Goal: Transaction & Acquisition: Book appointment/travel/reservation

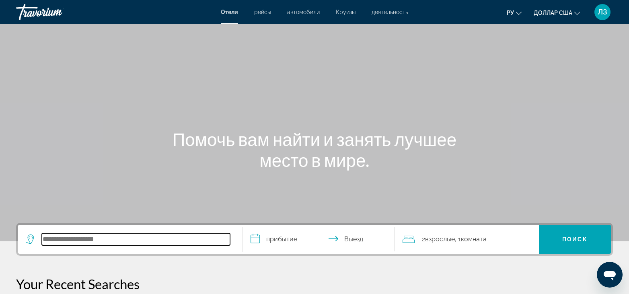
click at [94, 234] on input "Поиск отеля" at bounding box center [136, 239] width 188 height 12
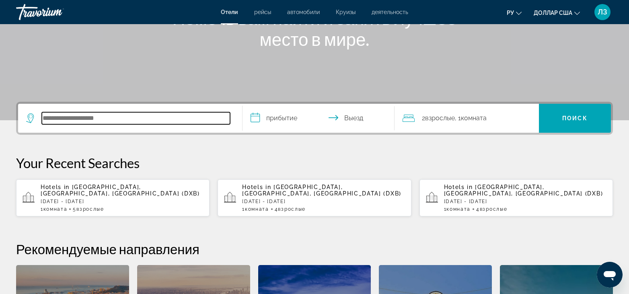
scroll to position [197, 0]
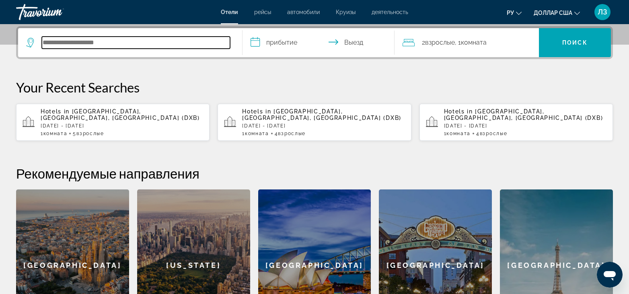
click at [138, 41] on input "Поиск отеля" at bounding box center [136, 43] width 188 height 12
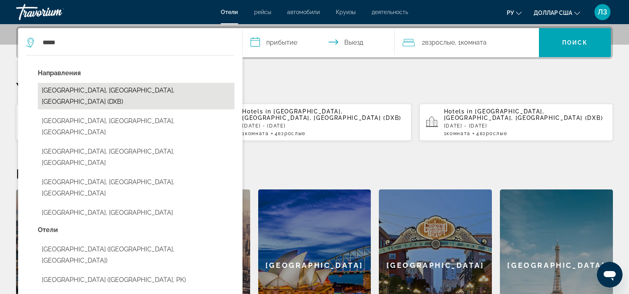
click at [117, 92] on button "[GEOGRAPHIC_DATA], [GEOGRAPHIC_DATA], [GEOGRAPHIC_DATA] (DXB)" at bounding box center [136, 96] width 197 height 27
type input "**********"
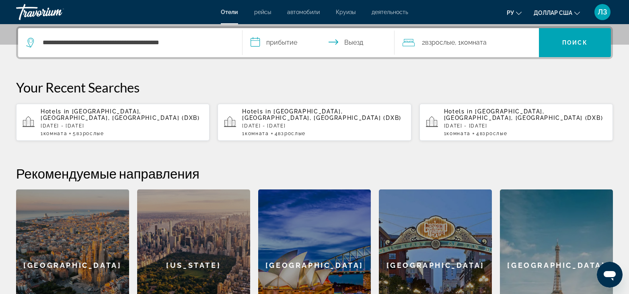
click at [291, 41] on input "**********" at bounding box center [321, 43] width 156 height 31
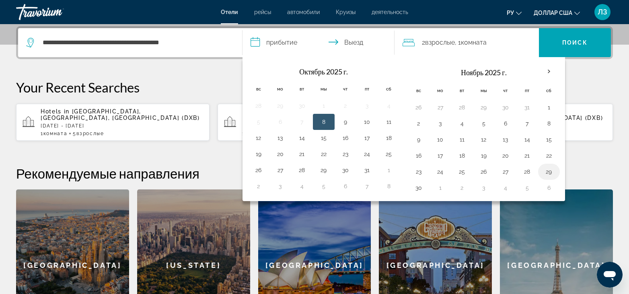
click at [548, 171] on button "29" at bounding box center [549, 171] width 13 height 11
click at [283, 41] on input "**********" at bounding box center [321, 43] width 156 height 31
click at [356, 43] on input "**********" at bounding box center [321, 43] width 156 height 31
click at [552, 187] on button "6" at bounding box center [549, 187] width 13 height 11
type input "**********"
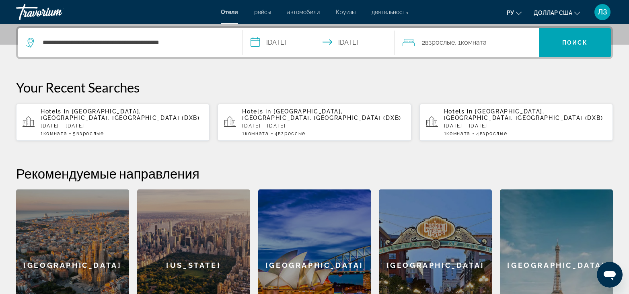
click at [497, 43] on div "2 Взрослые Взрослый , 1 Комната номера" at bounding box center [471, 42] width 136 height 11
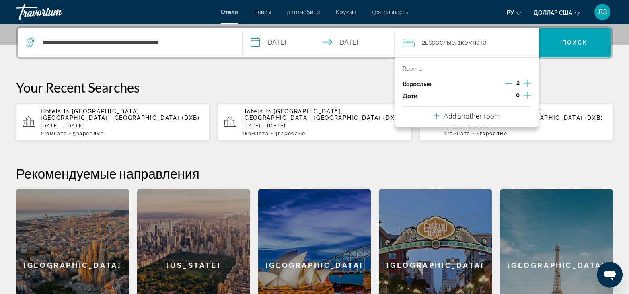
click at [527, 83] on icon "Increment adults" at bounding box center [527, 83] width 7 height 7
click at [566, 84] on p "Your Recent Searches" at bounding box center [314, 87] width 597 height 16
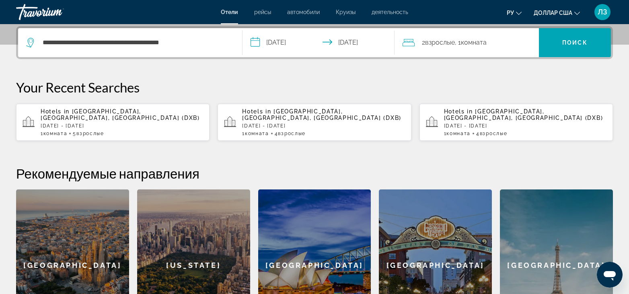
click at [503, 45] on div "2 Взрослые Взрослый , 1 Комната номера" at bounding box center [471, 42] width 136 height 11
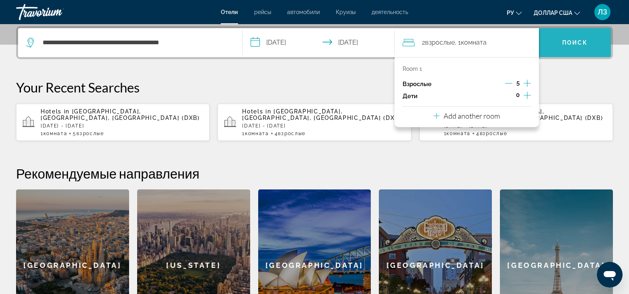
click at [570, 44] on font "Поиск" at bounding box center [574, 42] width 25 height 6
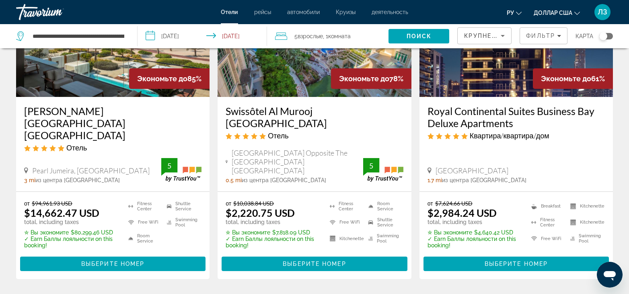
scroll to position [201, 0]
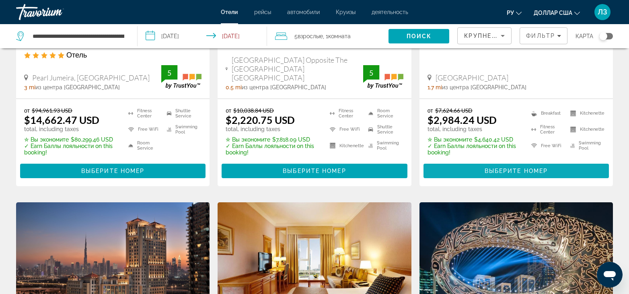
click at [506, 168] on span "Выберите номер" at bounding box center [516, 171] width 63 height 6
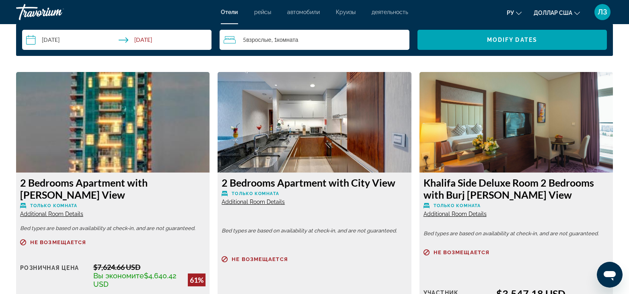
scroll to position [1046, 0]
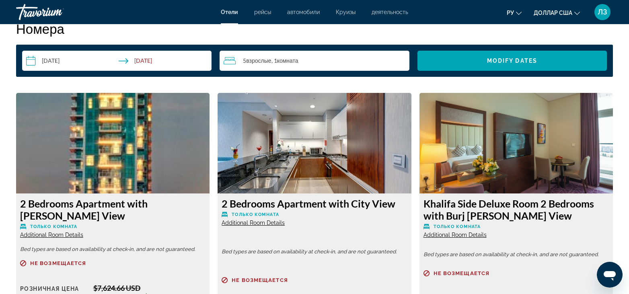
click at [117, 138] on img "Основное содержание" at bounding box center [113, 143] width 194 height 101
click at [48, 235] on span "Additional Room Details" at bounding box center [51, 235] width 63 height 6
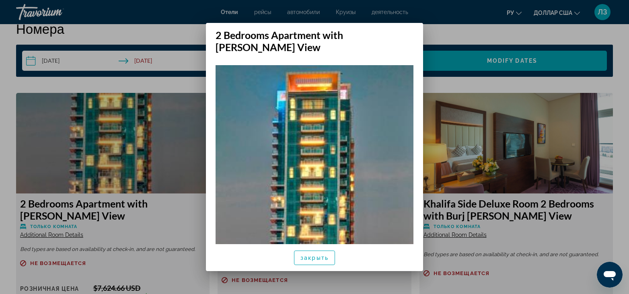
scroll to position [0, 0]
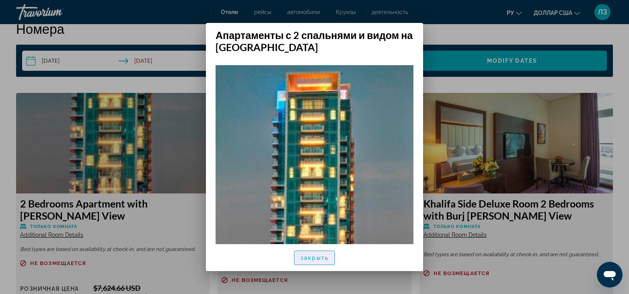
click at [313, 258] on font "закрыть" at bounding box center [315, 258] width 28 height 6
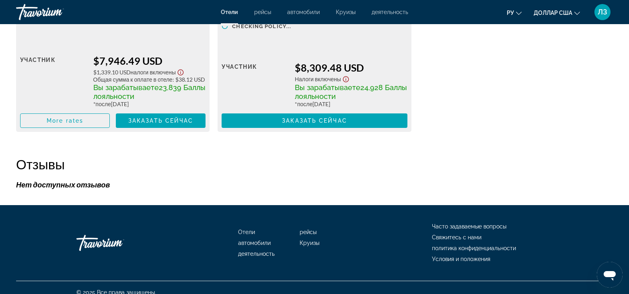
scroll to position [1891, 0]
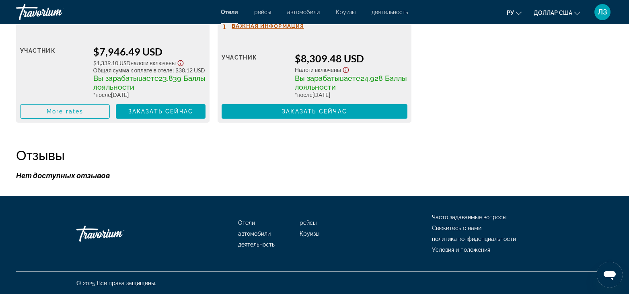
click at [392, 14] on font "деятельность" at bounding box center [390, 12] width 37 height 6
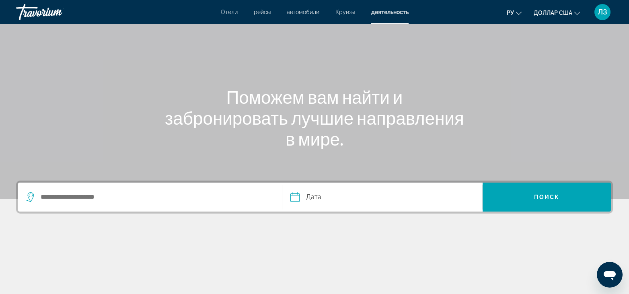
scroll to position [121, 0]
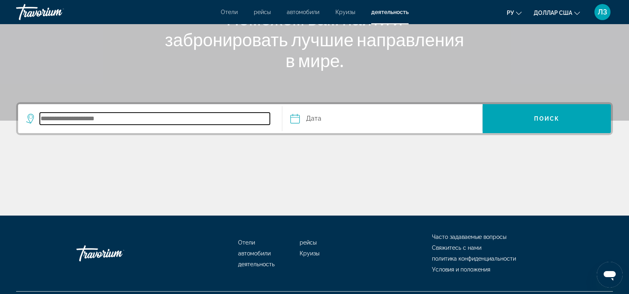
click at [103, 115] on input "Search destination" at bounding box center [155, 119] width 230 height 12
